Goal: Find specific page/section: Find specific page/section

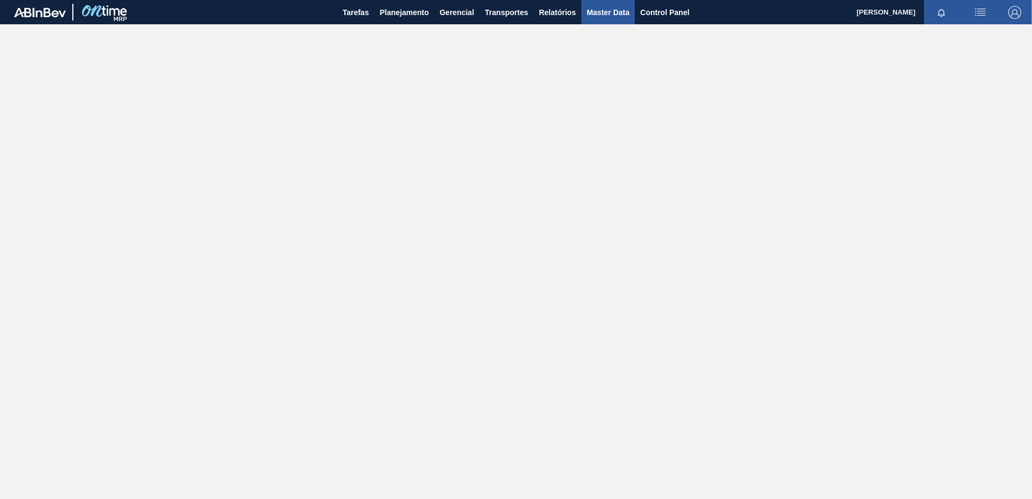
click at [608, 14] on span "Master Data" at bounding box center [608, 12] width 43 height 13
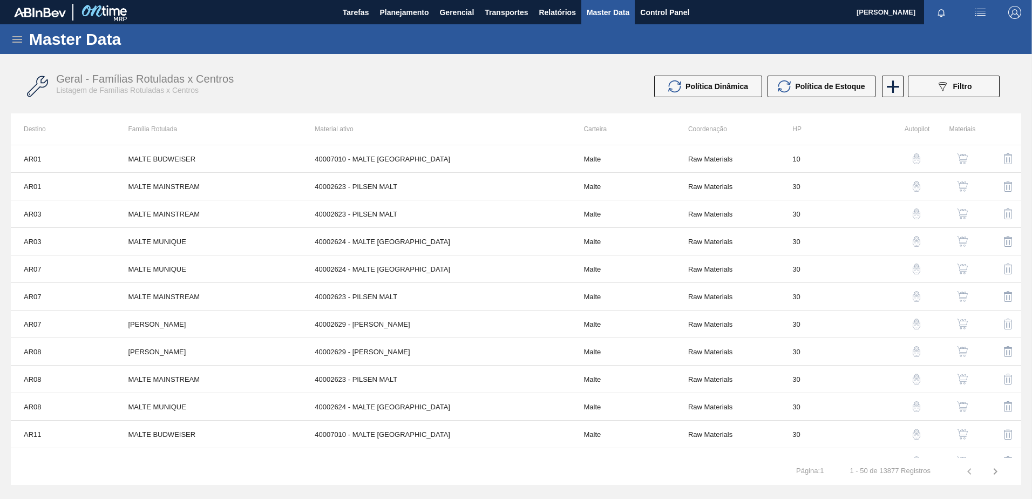
click at [12, 39] on icon at bounding box center [17, 39] width 13 height 13
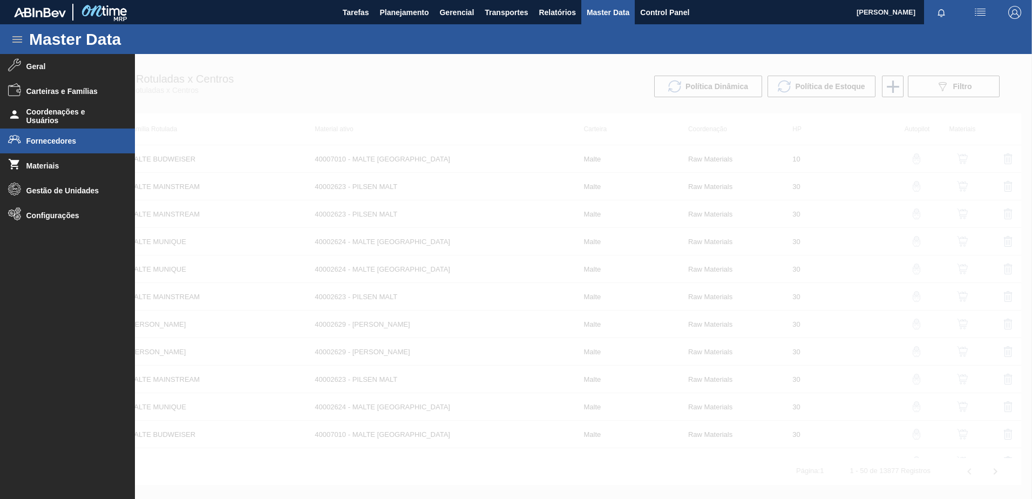
click at [54, 141] on span "Fornecedores" at bounding box center [70, 141] width 89 height 9
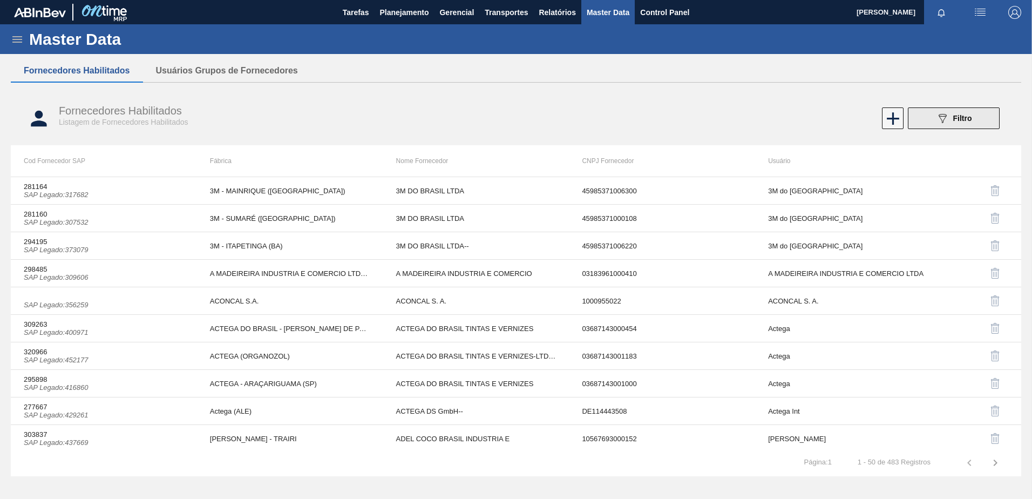
click at [952, 110] on button "089F7B8B-B2A5-4AFE-B5C0-19BA573D28AC Filtro" at bounding box center [954, 118] width 92 height 22
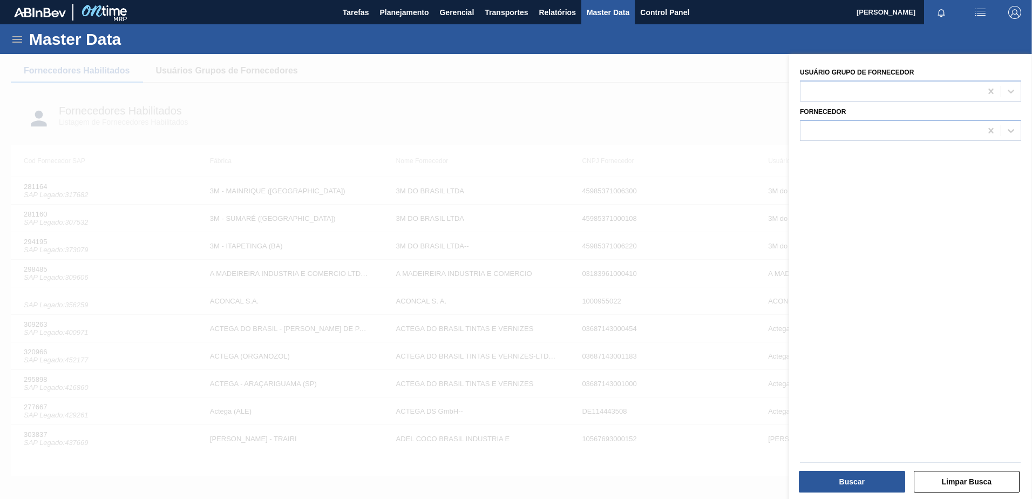
click at [847, 79] on div "Usuário Grupo de Fornecedor" at bounding box center [910, 83] width 221 height 37
click at [844, 86] on div at bounding box center [890, 91] width 181 height 16
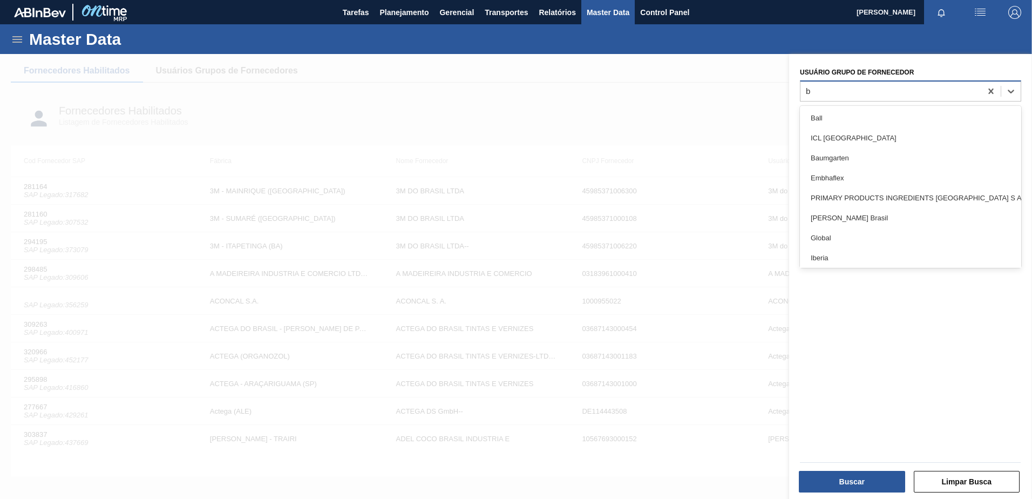
type Fornecedor "ba"
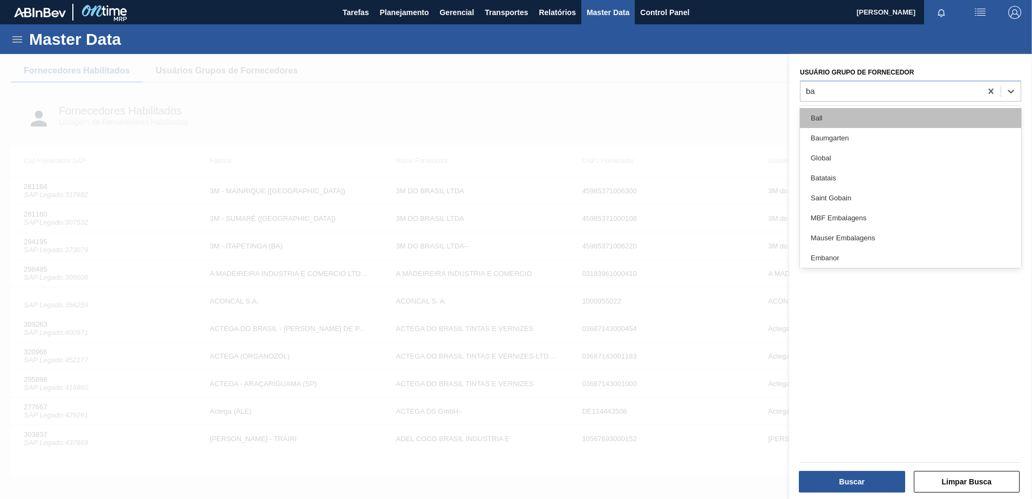
click at [838, 120] on div "Ball" at bounding box center [910, 118] width 221 height 20
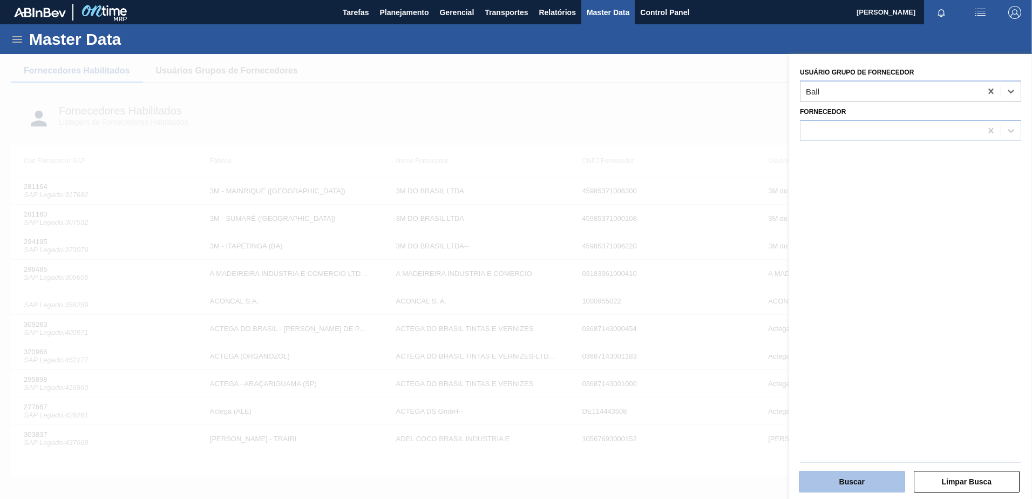
click at [863, 484] on button "Buscar" at bounding box center [852, 482] width 106 height 22
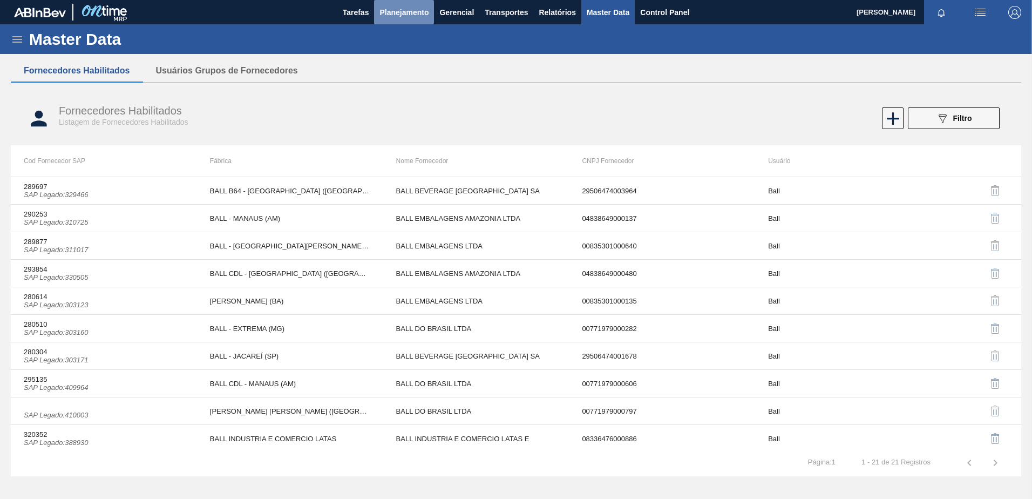
click at [385, 10] on span "Planejamento" at bounding box center [403, 12] width 49 height 13
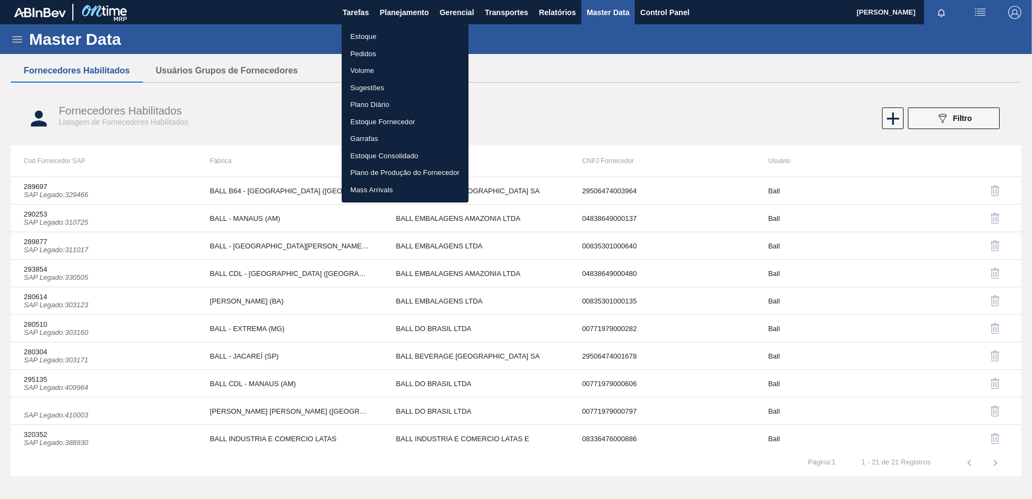
click at [591, 88] on div at bounding box center [516, 249] width 1032 height 499
